Goal: Connect with others: Participate in discussion

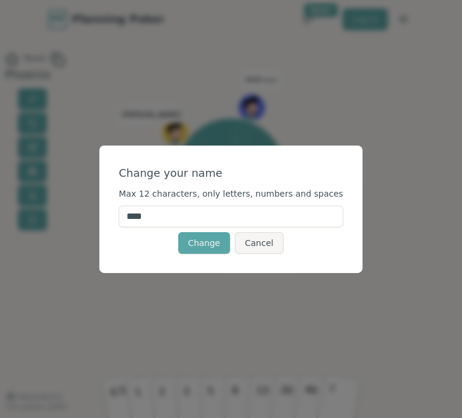
drag, startPoint x: 173, startPoint y: 217, endPoint x: 132, endPoint y: 215, distance: 40.9
click at [132, 215] on div "Change your name Max 12 characters, only letters, numbers and spaces **** Chang…" at bounding box center [230, 210] width 263 height 128
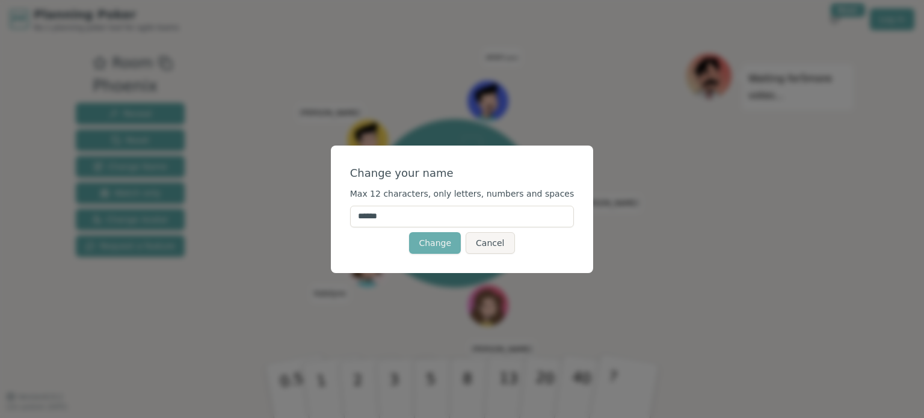
type input "******"
click at [442, 239] on button "Change" at bounding box center [435, 243] width 52 height 22
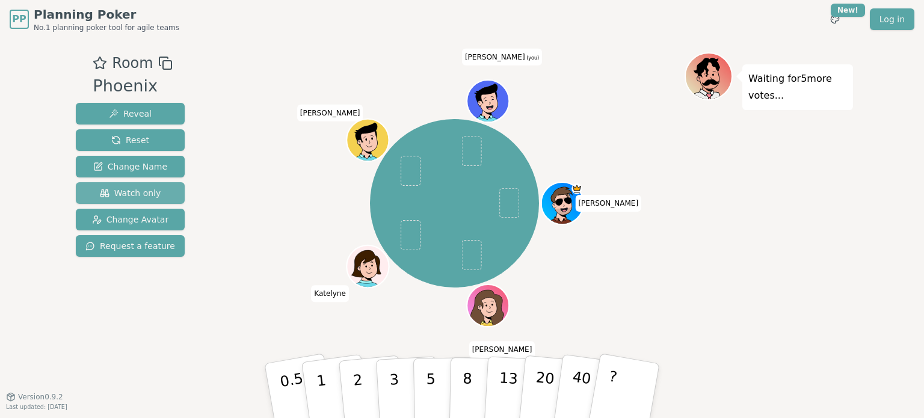
click at [147, 191] on span "Watch only" at bounding box center [130, 193] width 61 height 12
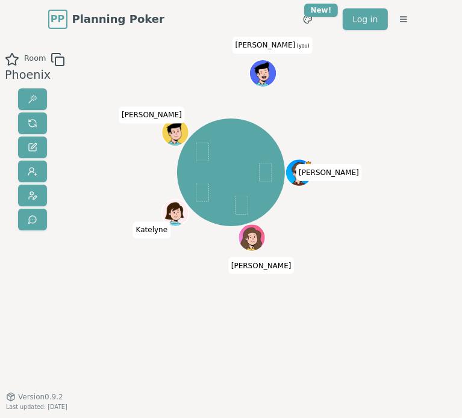
click at [264, 69] on icon at bounding box center [262, 69] width 25 height 15
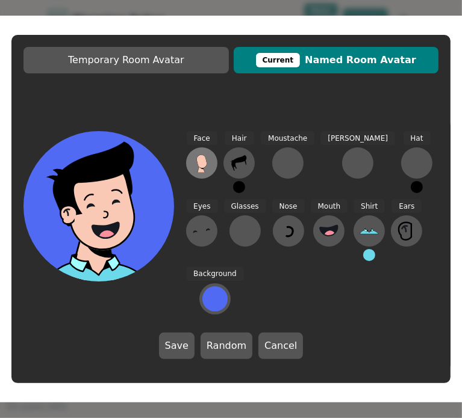
click at [211, 179] on button at bounding box center [201, 162] width 31 height 31
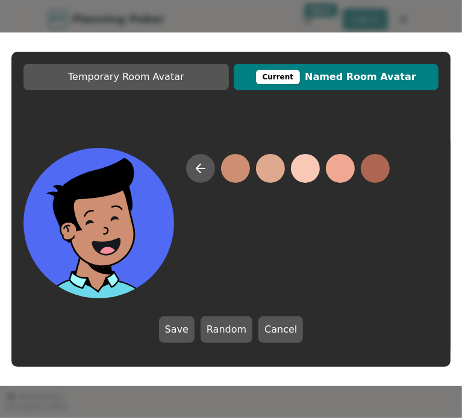
click at [237, 167] on button at bounding box center [235, 168] width 29 height 29
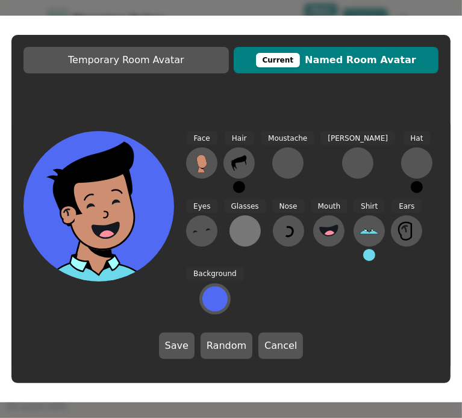
click at [235, 241] on div at bounding box center [244, 230] width 19 height 19
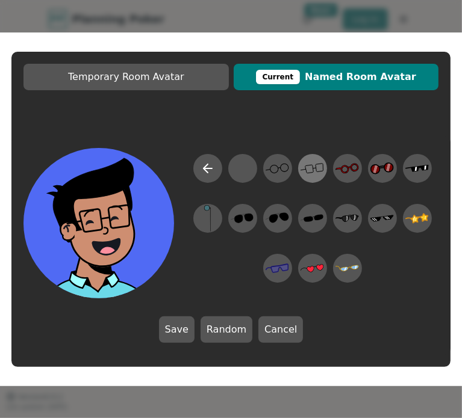
click at [306, 170] on icon at bounding box center [311, 168] width 23 height 27
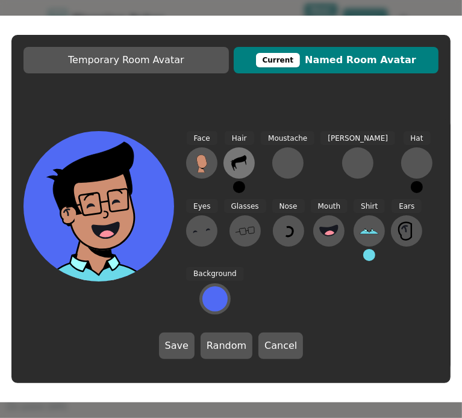
click at [233, 171] on icon at bounding box center [239, 163] width 15 height 16
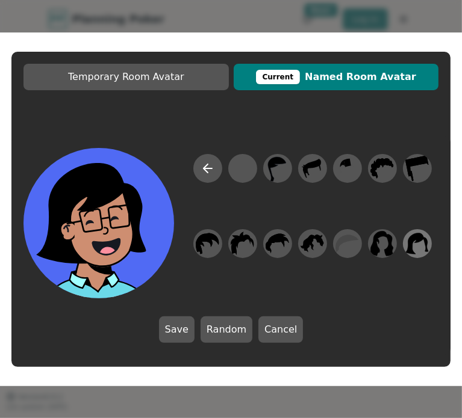
click at [419, 236] on icon at bounding box center [416, 243] width 23 height 21
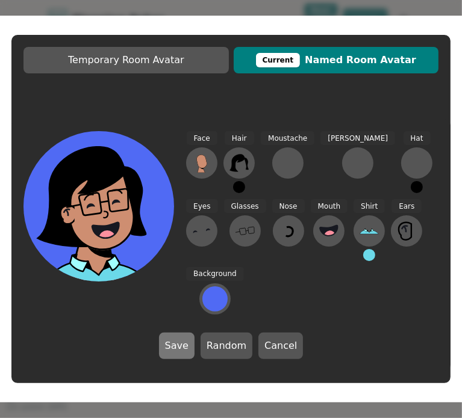
click at [178, 333] on button "Save" at bounding box center [177, 346] width 36 height 26
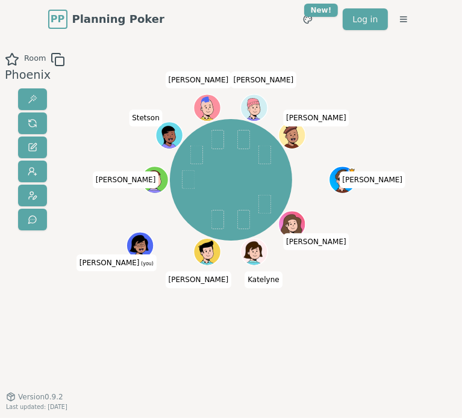
click at [142, 241] on icon at bounding box center [139, 243] width 19 height 17
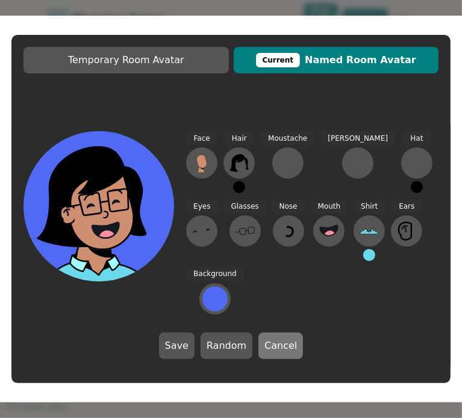
click at [277, 333] on button "Cancel" at bounding box center [280, 346] width 45 height 26
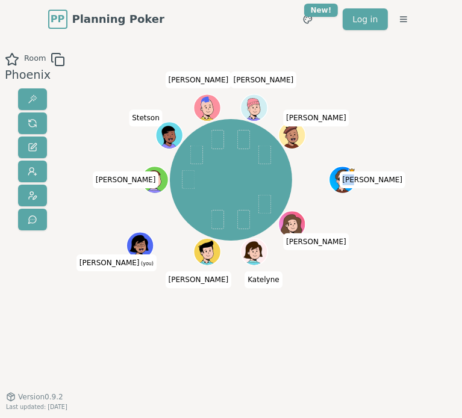
click at [277, 324] on div "[PERSON_NAME] B [PERSON_NAME] (you) [PERSON_NAME] [PERSON_NAME] [PERSON_NAME]" at bounding box center [231, 217] width 243 height 331
click at [145, 246] on icon at bounding box center [140, 245] width 26 height 5
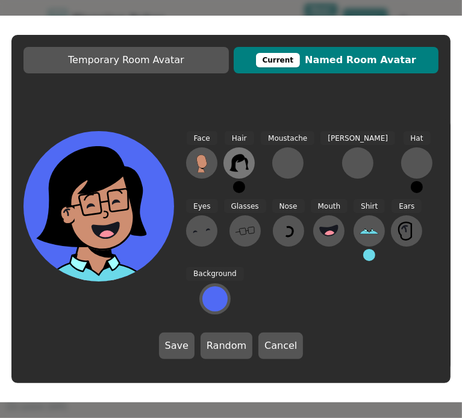
click at [237, 173] on icon at bounding box center [238, 162] width 19 height 19
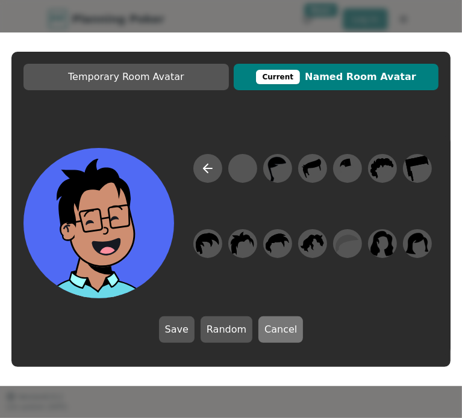
click at [289, 324] on button "Cancel" at bounding box center [280, 330] width 45 height 26
